Goal: Task Accomplishment & Management: Manage account settings

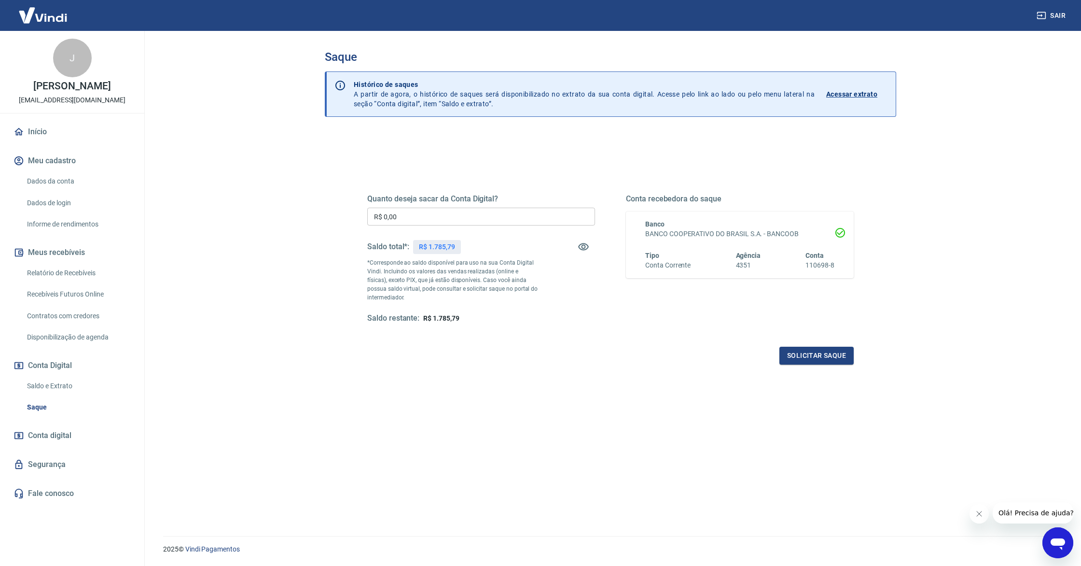
click at [463, 206] on div "Quanto deseja sacar da Conta Digital? R$ 0,00 ​ Saldo total*: R$ 1.785,79 *Corr…" at bounding box center [481, 258] width 228 height 129
click at [457, 214] on input "R$ 0,00" at bounding box center [481, 217] width 228 height 18
type input "R$ 1.785,79"
drag, startPoint x: 853, startPoint y: 347, endPoint x: 851, endPoint y: 352, distance: 5.5
click at [852, 351] on div "Solicitar saque" at bounding box center [610, 356] width 487 height 18
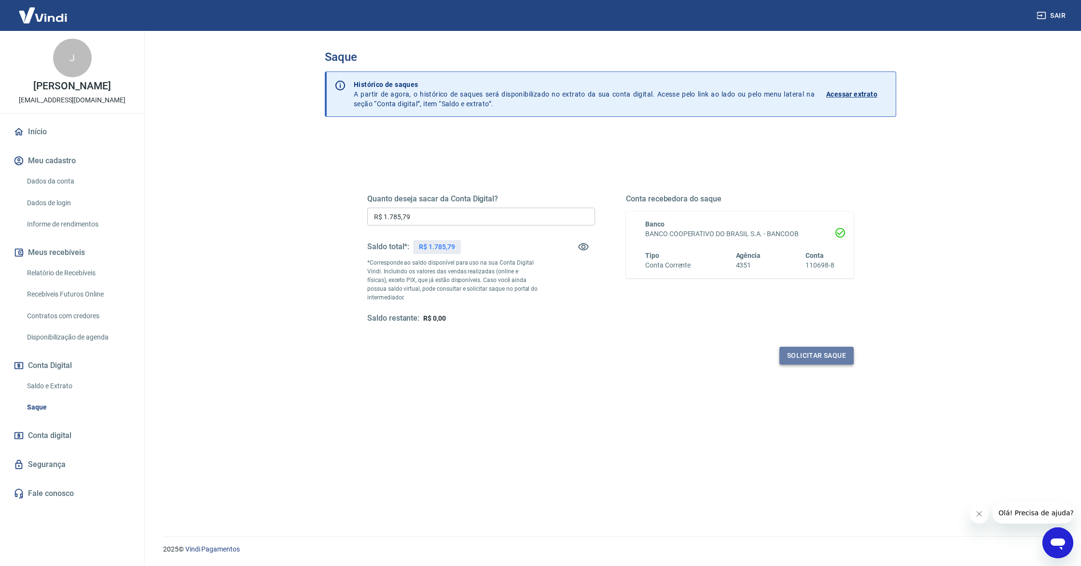
click at [850, 353] on button "Solicitar saque" at bounding box center [817, 356] width 74 height 18
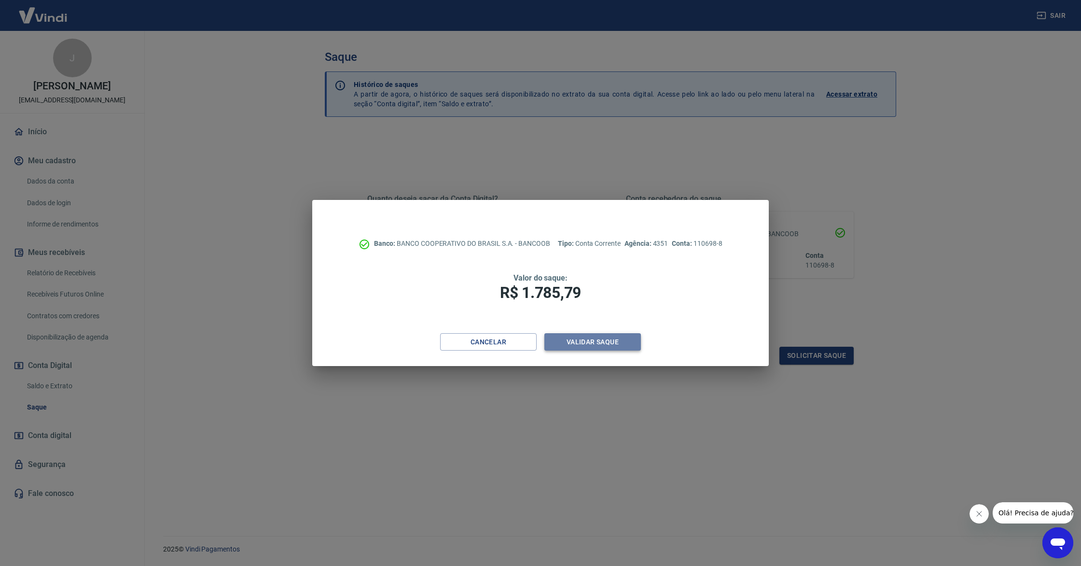
click at [596, 345] on button "Validar saque" at bounding box center [592, 342] width 97 height 18
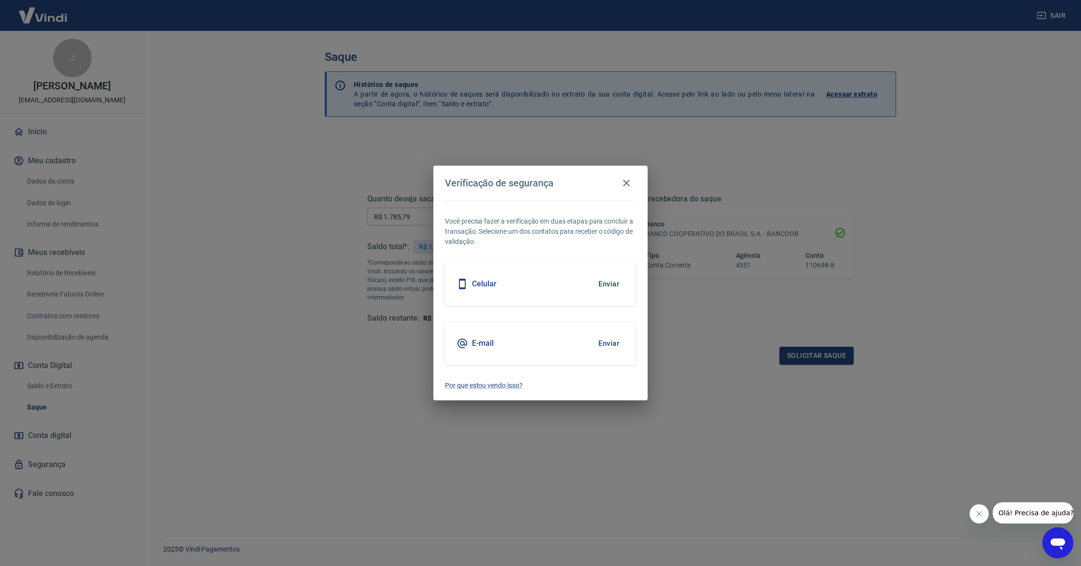
click at [587, 281] on div "Celular Enviar" at bounding box center [540, 283] width 191 height 43
click at [602, 283] on button "Enviar" at bounding box center [608, 284] width 31 height 20
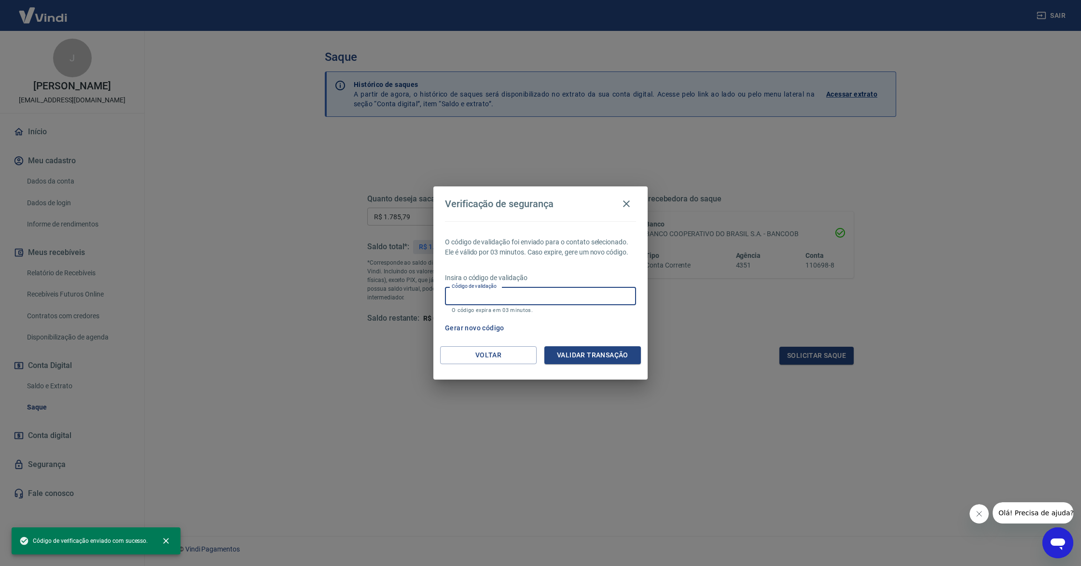
click at [558, 298] on input "Código de validação" at bounding box center [540, 296] width 191 height 18
click at [585, 339] on div "O código de validação foi enviado para o contato selecionado. Ele é válido por …" at bounding box center [540, 283] width 214 height 125
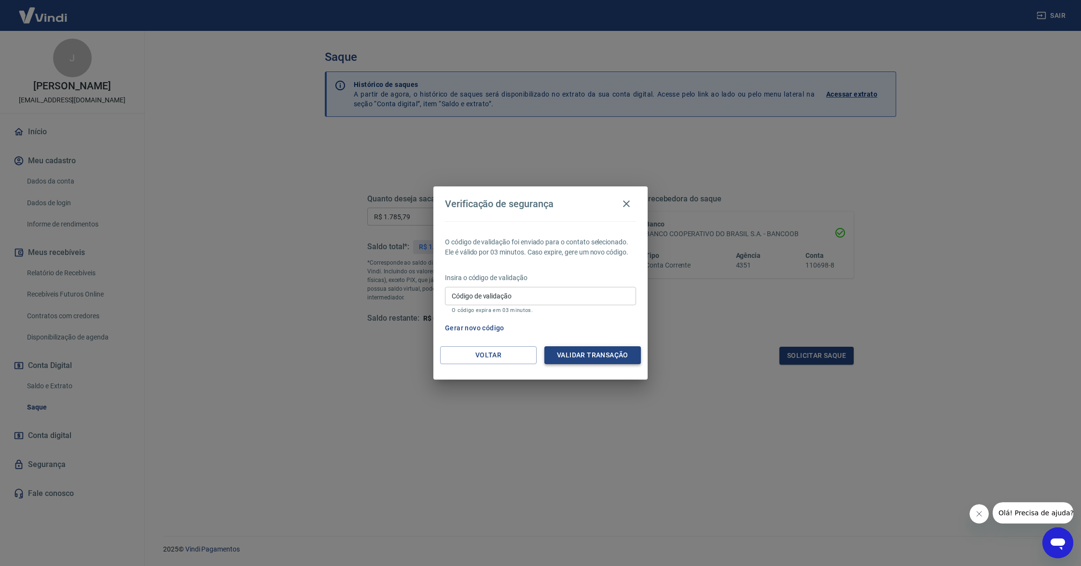
click at [585, 346] on button "Validar transação" at bounding box center [592, 355] width 97 height 18
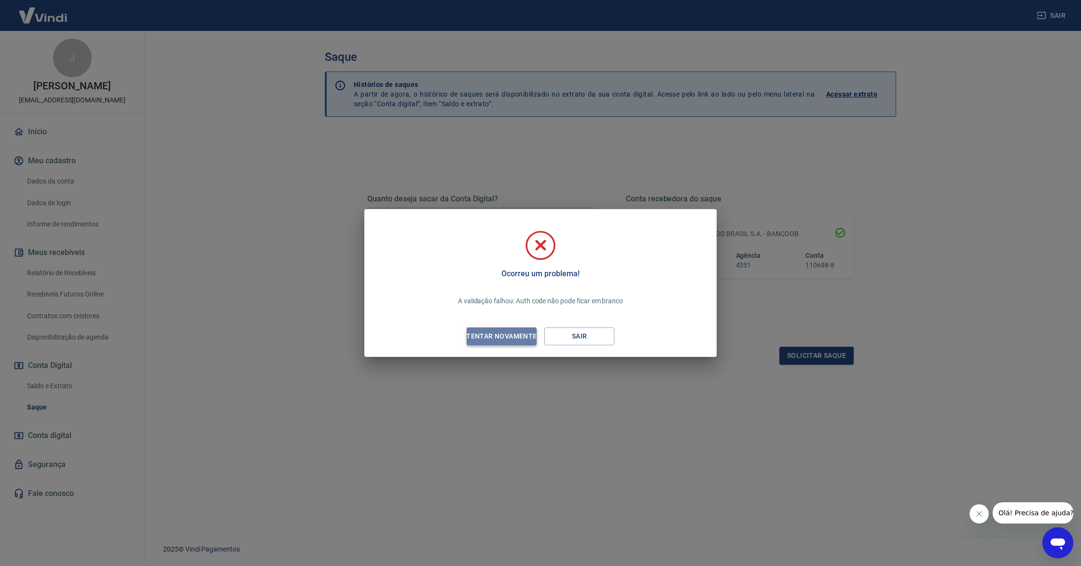
click at [516, 339] on div "Tentar novamente" at bounding box center [502, 336] width 94 height 12
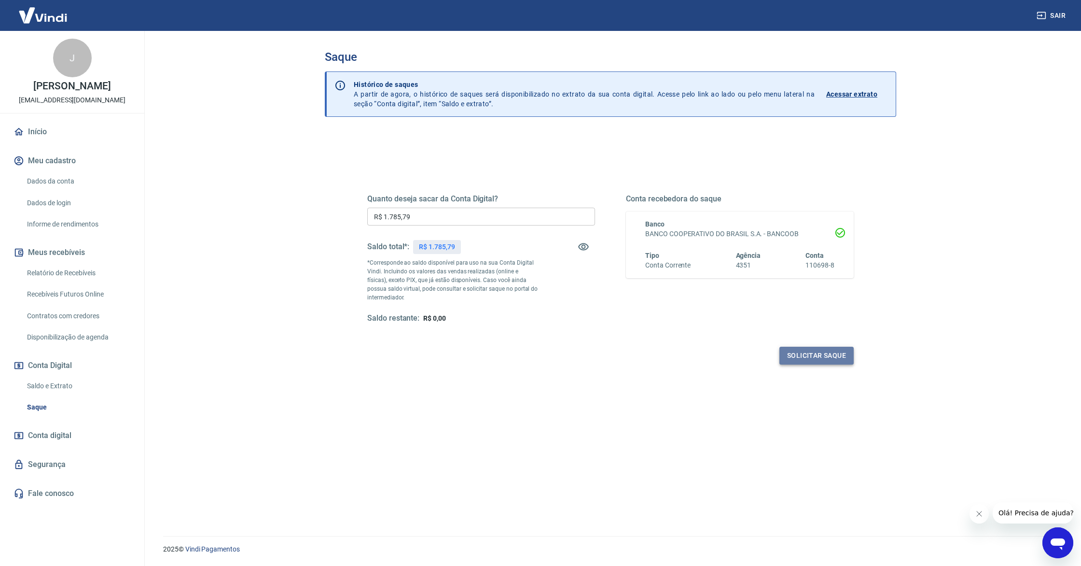
click at [833, 359] on button "Solicitar saque" at bounding box center [817, 356] width 74 height 18
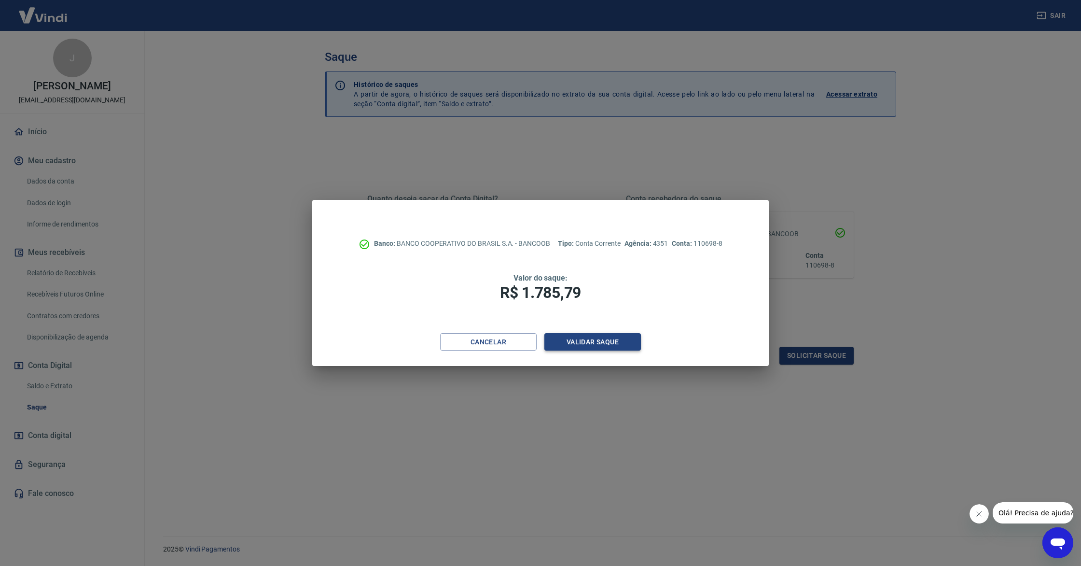
click at [583, 333] on button "Validar saque" at bounding box center [592, 342] width 97 height 18
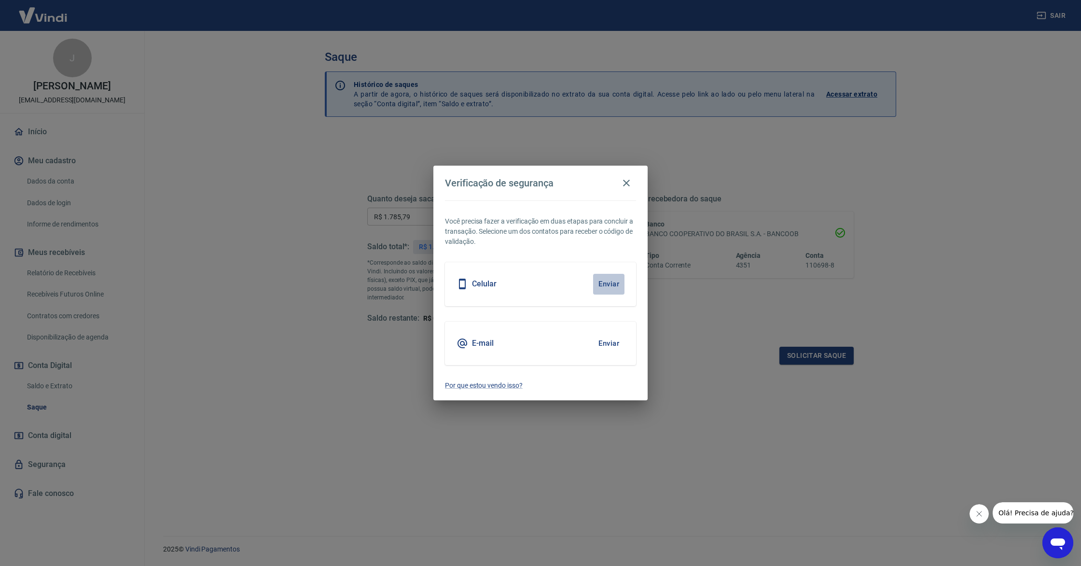
click at [613, 284] on button "Enviar" at bounding box center [608, 284] width 31 height 20
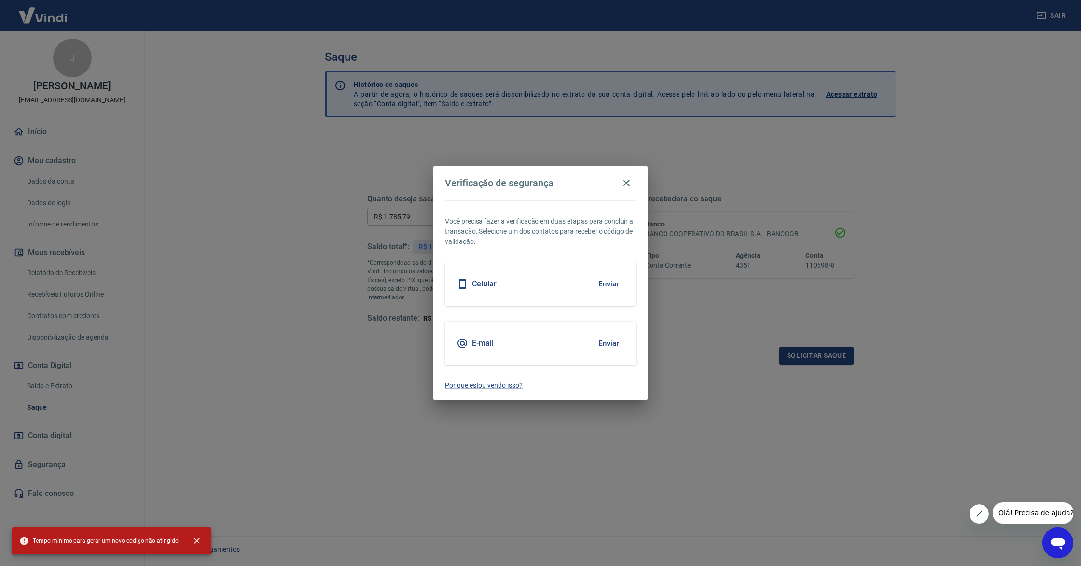
click at [613, 284] on button "Enviar" at bounding box center [608, 284] width 31 height 20
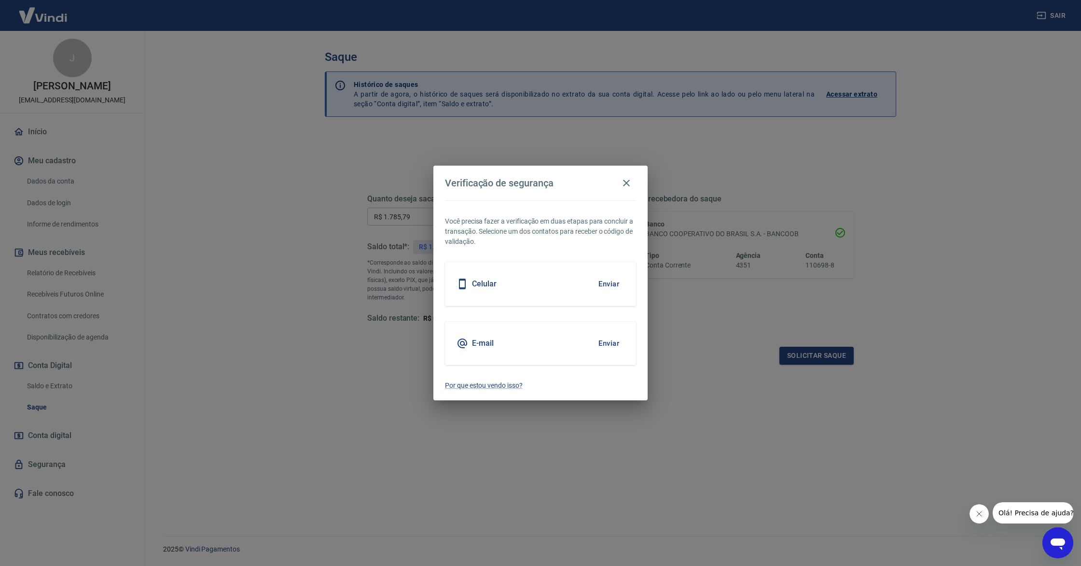
click at [613, 284] on button "Enviar" at bounding box center [608, 284] width 31 height 20
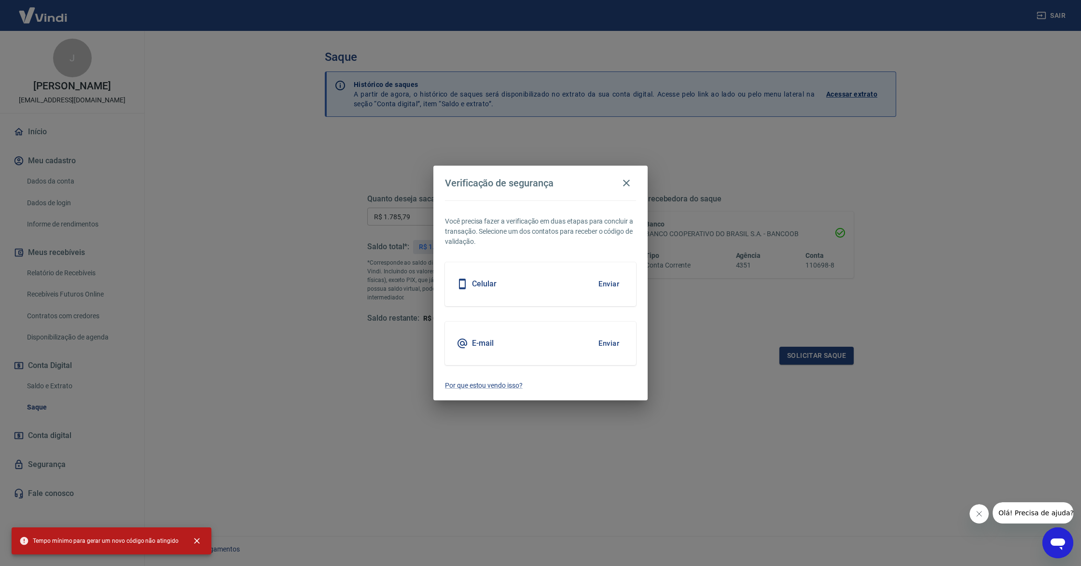
click at [610, 343] on button "Enviar" at bounding box center [608, 343] width 31 height 20
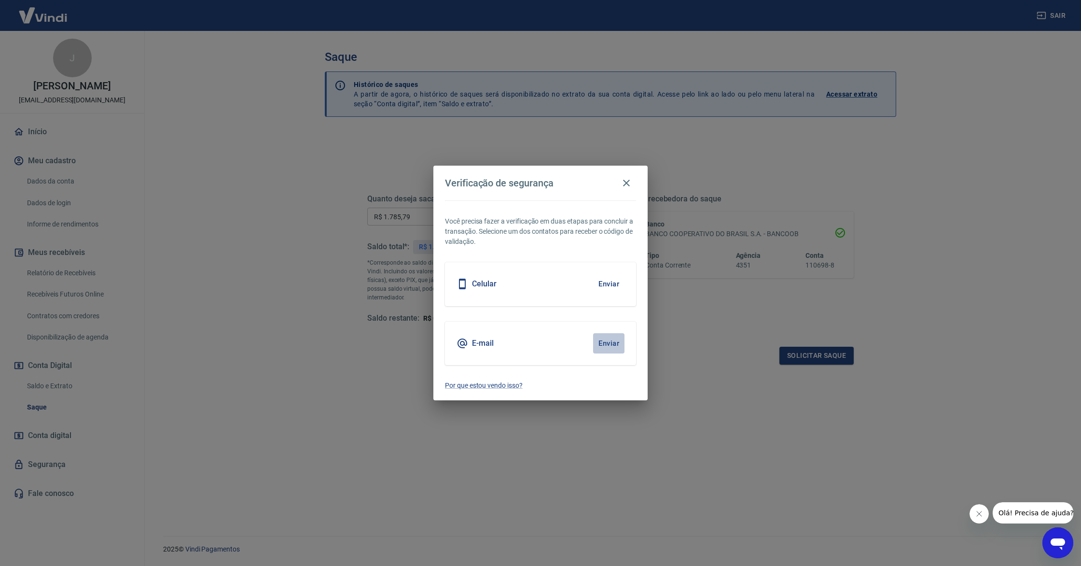
click at [610, 343] on button "Enviar" at bounding box center [608, 343] width 31 height 20
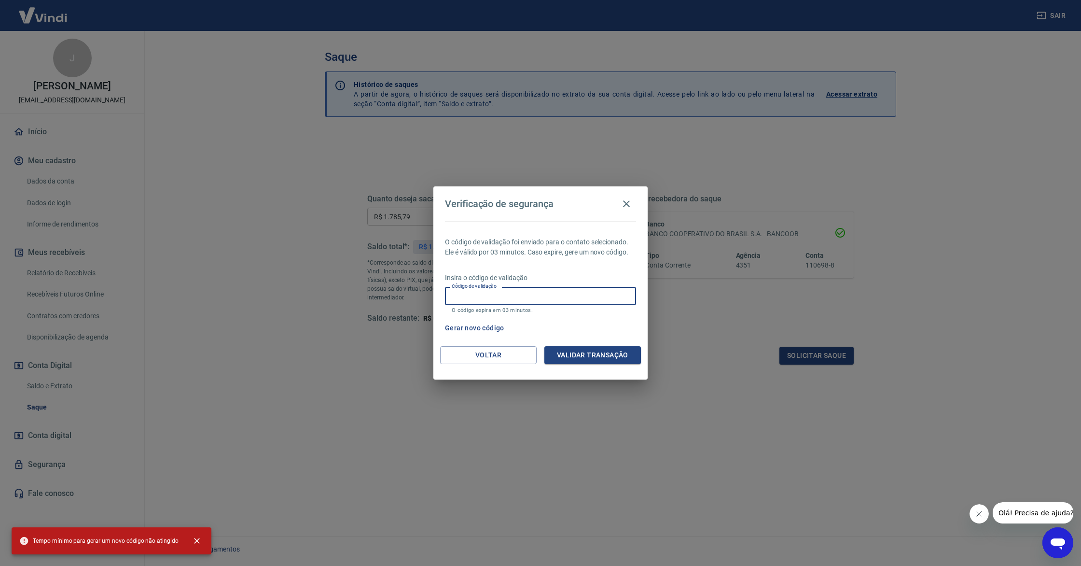
click at [517, 293] on input "Código de validação" at bounding box center [540, 296] width 191 height 18
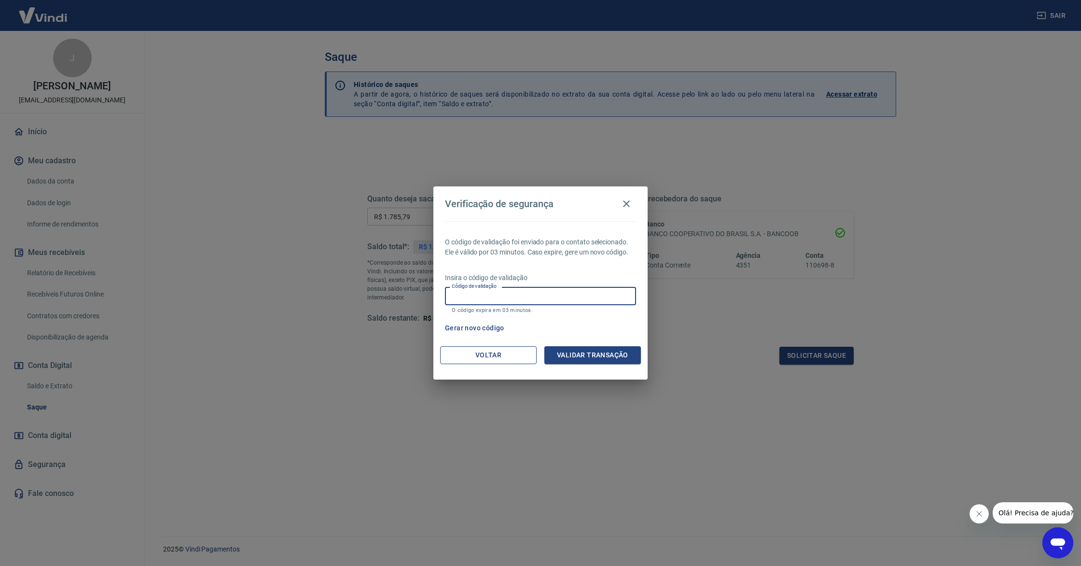
click at [500, 354] on button "Voltar" at bounding box center [488, 355] width 97 height 18
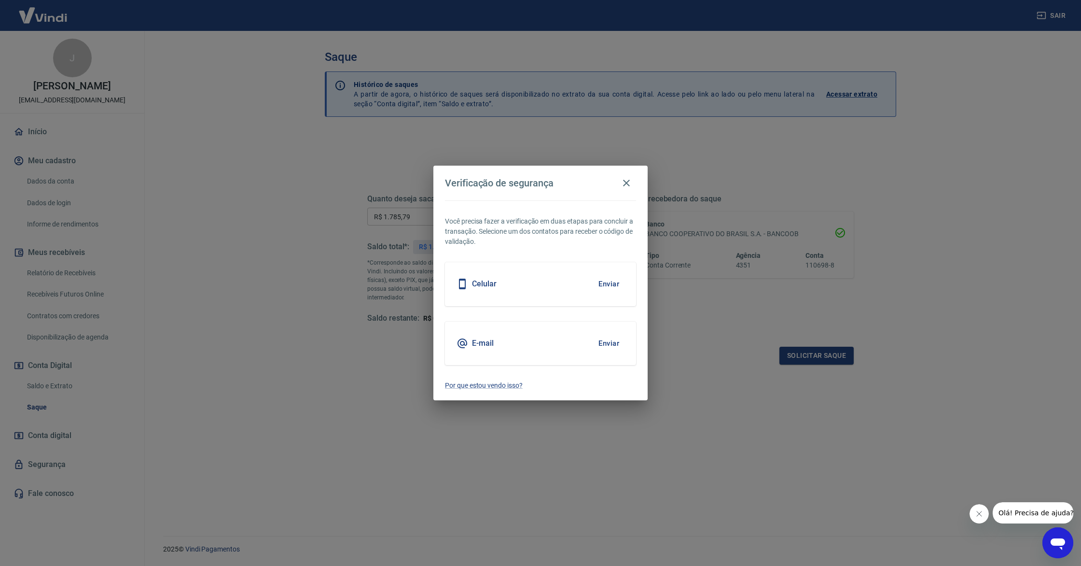
click at [498, 278] on div "Celular Enviar" at bounding box center [540, 283] width 191 height 43
click at [605, 281] on button "Enviar" at bounding box center [608, 284] width 31 height 20
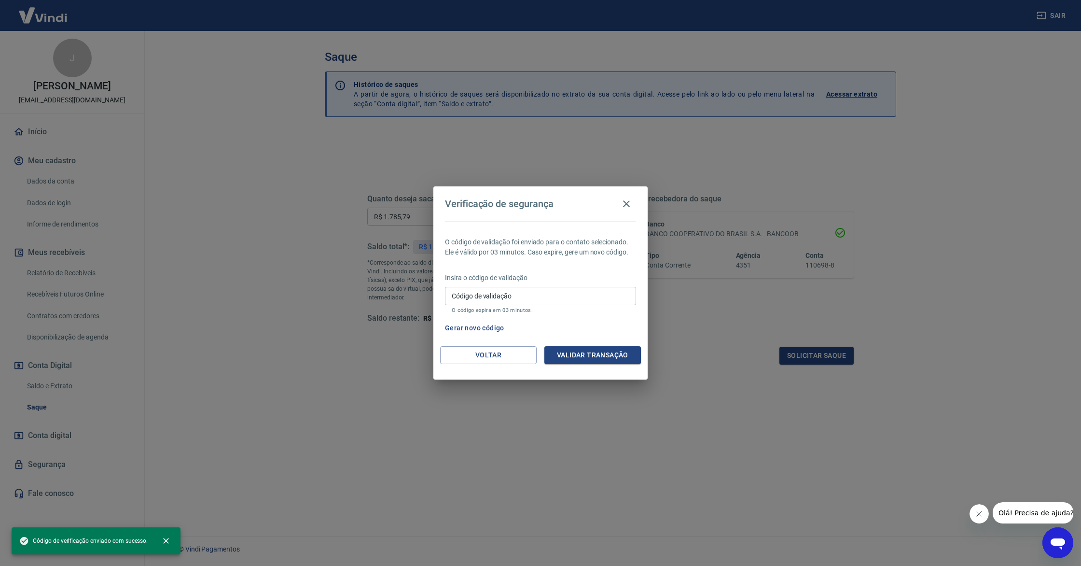
click at [589, 299] on input "Código de validação" at bounding box center [540, 296] width 191 height 18
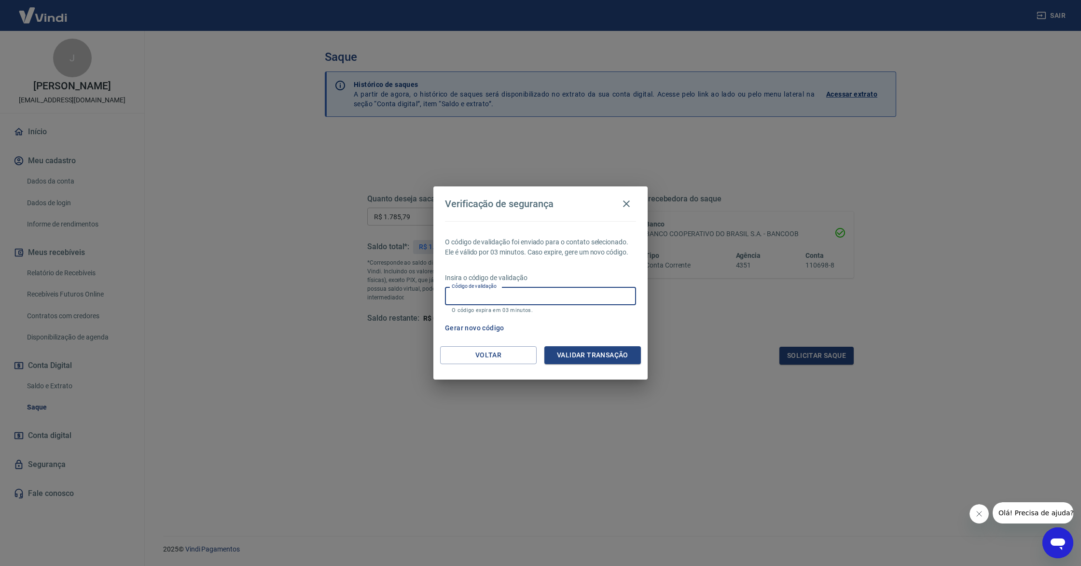
type input "2"
type input "554107"
click at [614, 357] on button "Validar transação" at bounding box center [592, 355] width 97 height 18
